Goal: Task Accomplishment & Management: Manage account settings

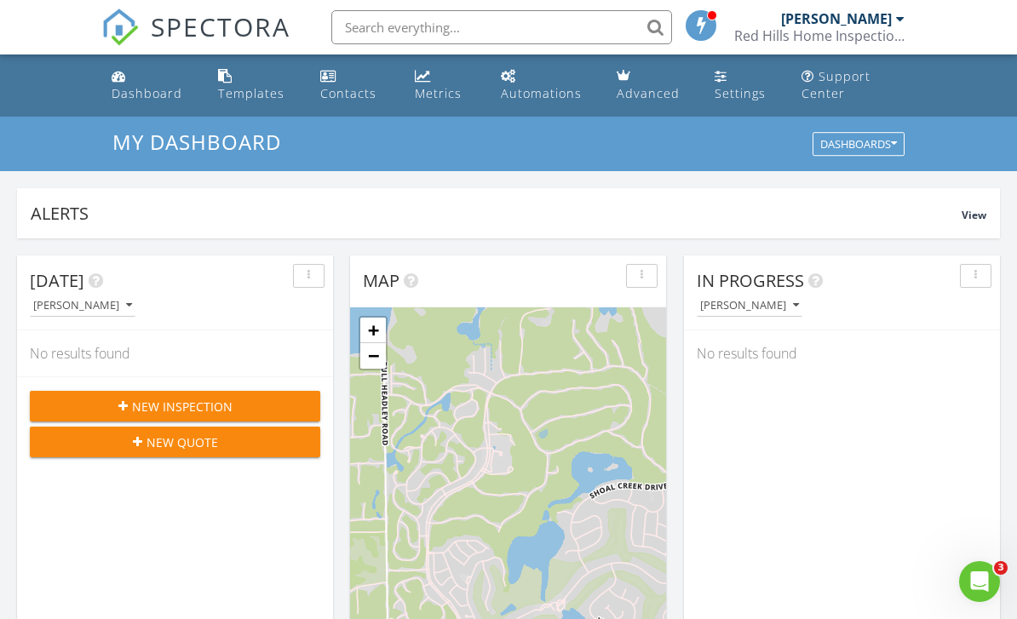
click at [896, 20] on div at bounding box center [900, 19] width 9 height 14
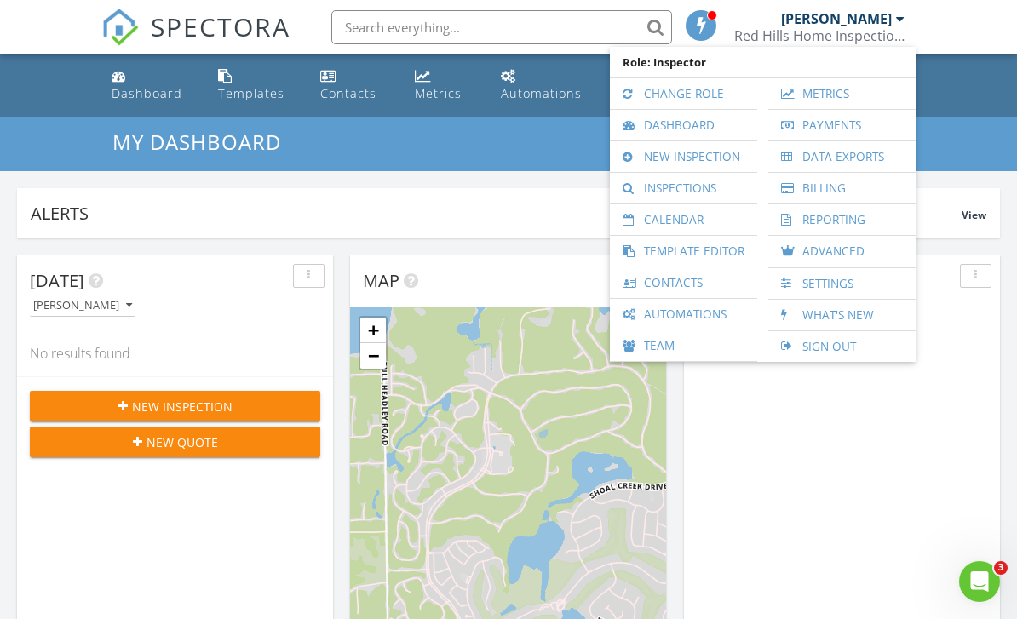
click at [826, 125] on link "Payments" at bounding box center [842, 125] width 130 height 31
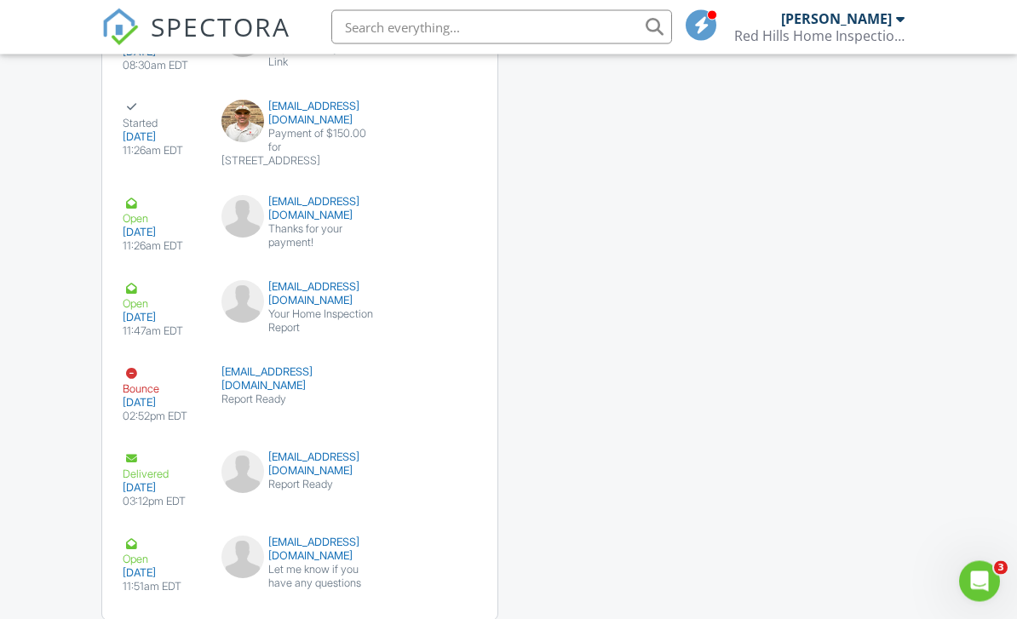
scroll to position [2333, 0]
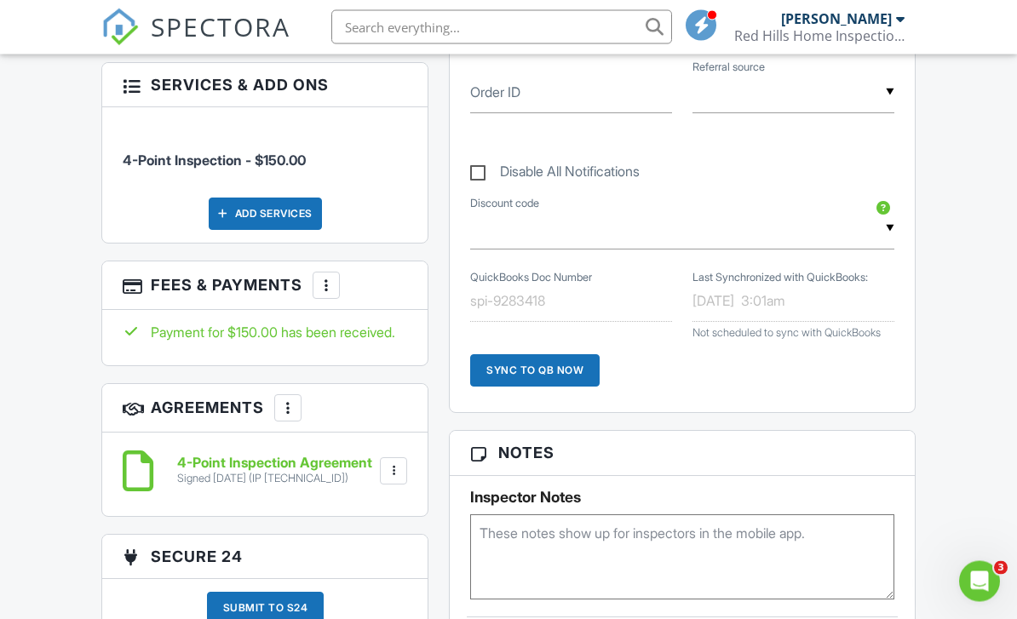
click at [333, 295] on div at bounding box center [326, 286] width 17 height 17
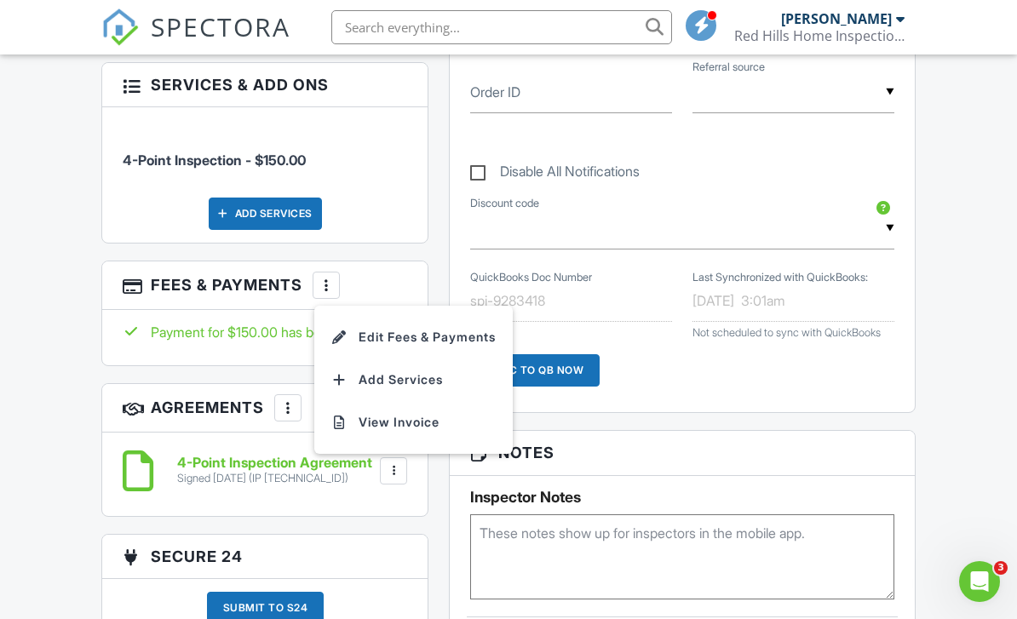
click at [402, 444] on li "View Invoice" at bounding box center [414, 422] width 178 height 43
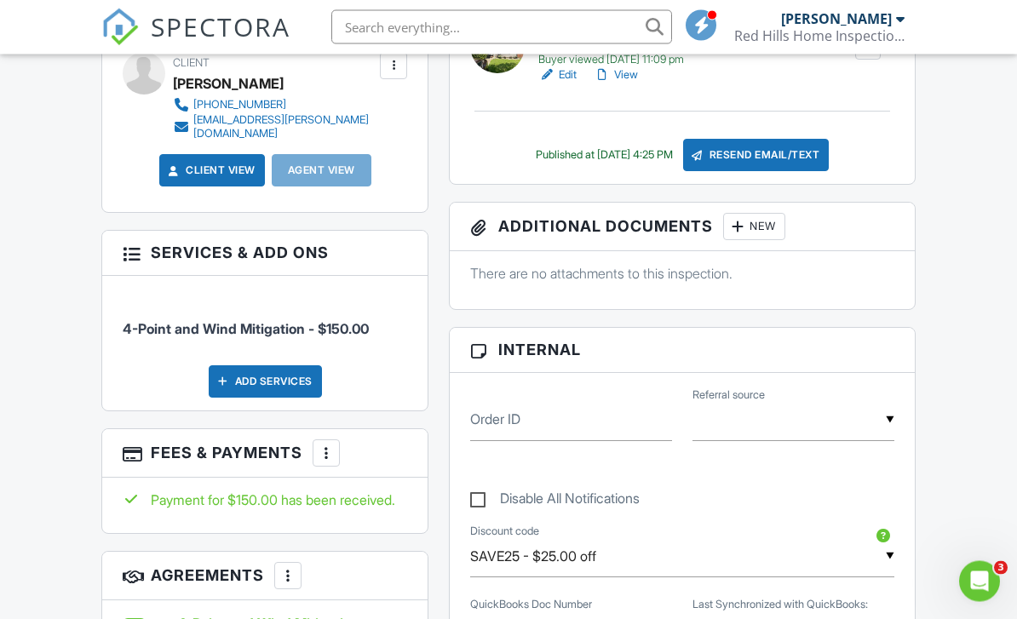
scroll to position [648, 0]
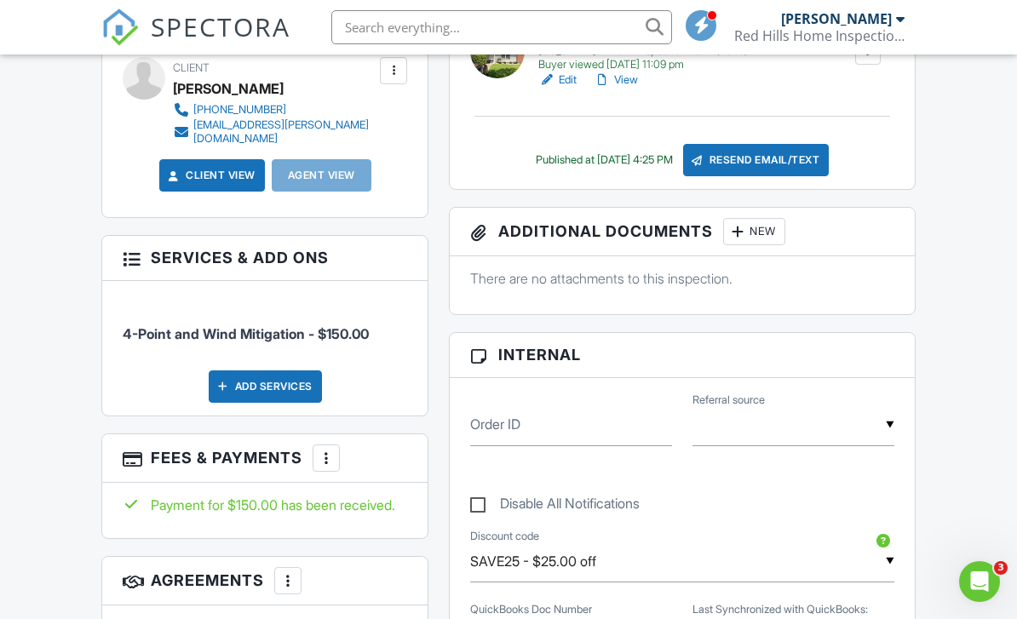
click at [331, 452] on div at bounding box center [326, 458] width 17 height 17
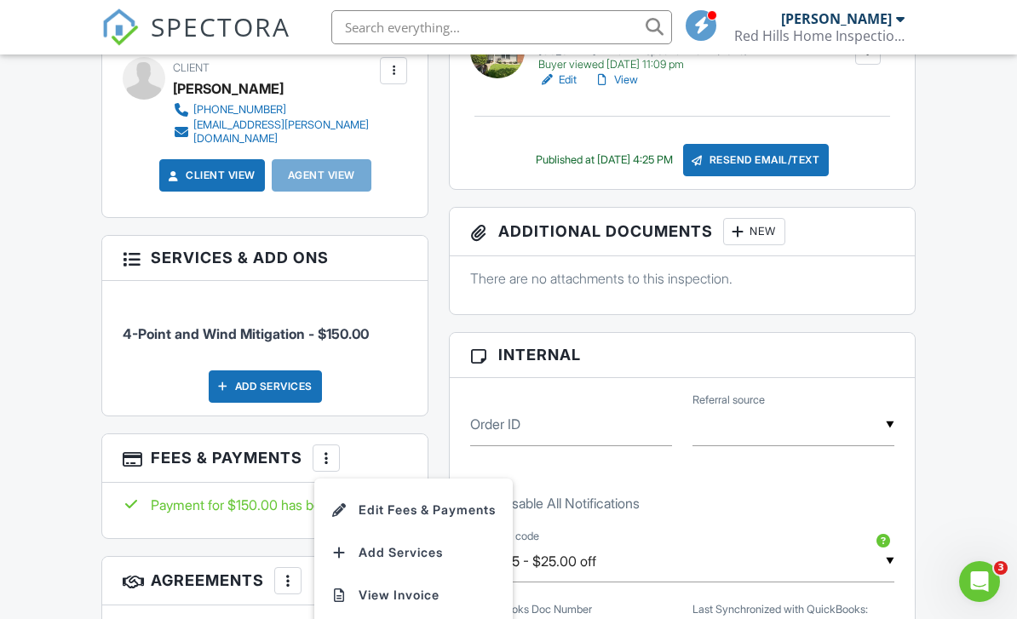
click at [370, 586] on li "View Invoice" at bounding box center [414, 595] width 178 height 43
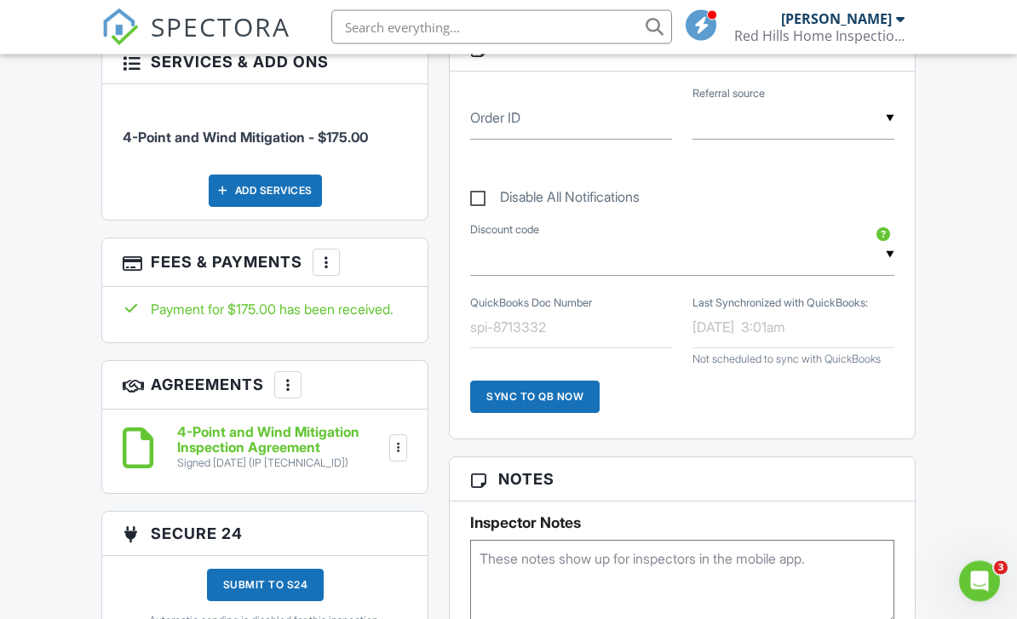
scroll to position [999, 0]
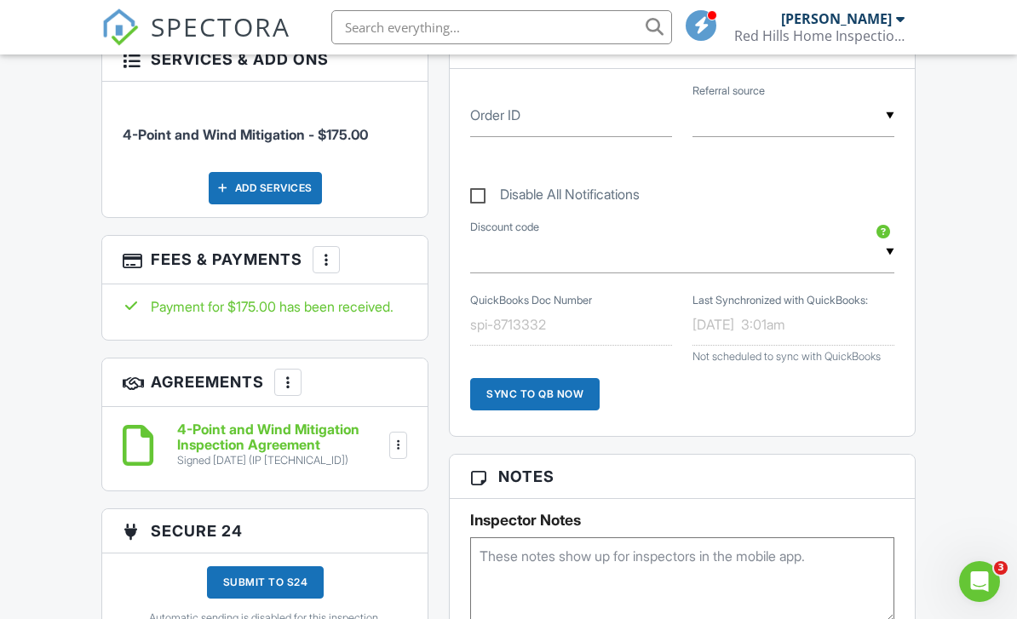
click at [328, 251] on div at bounding box center [326, 259] width 17 height 17
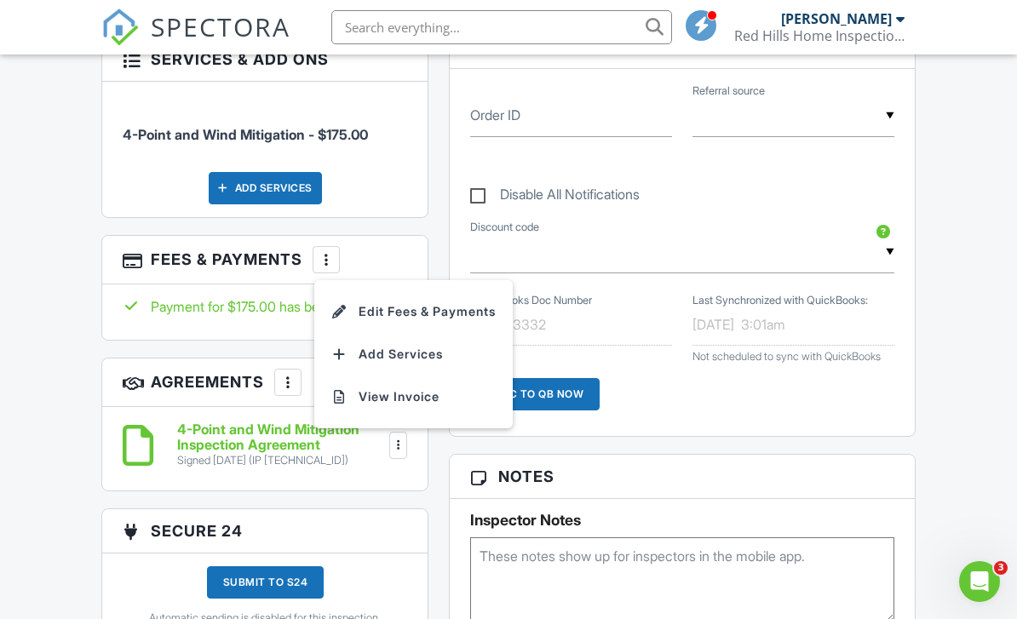
click at [406, 398] on li "View Invoice" at bounding box center [414, 397] width 178 height 43
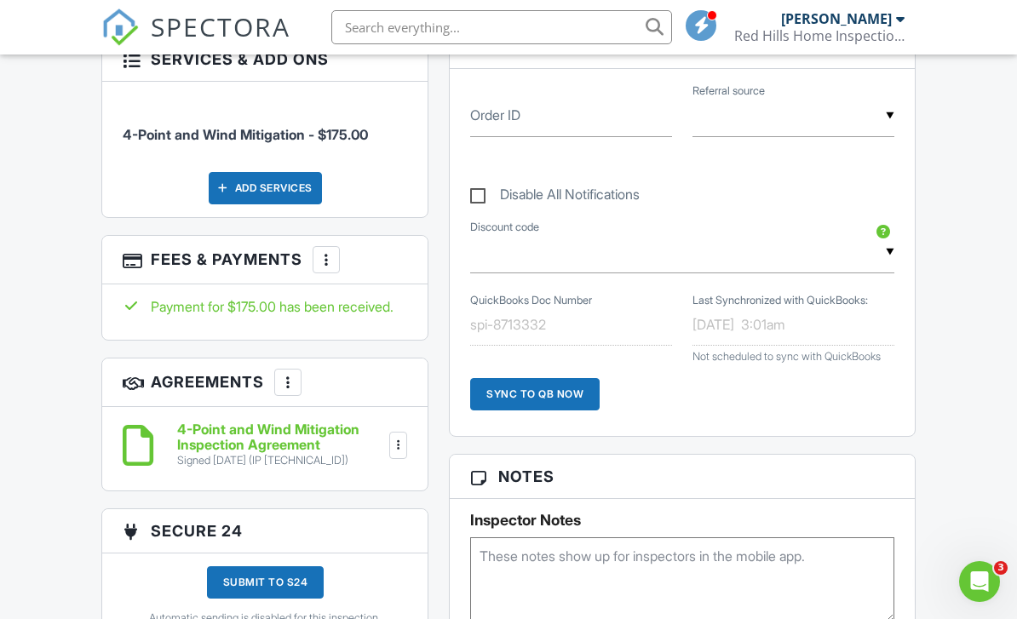
scroll to position [1026, 0]
